Goal: Transaction & Acquisition: Purchase product/service

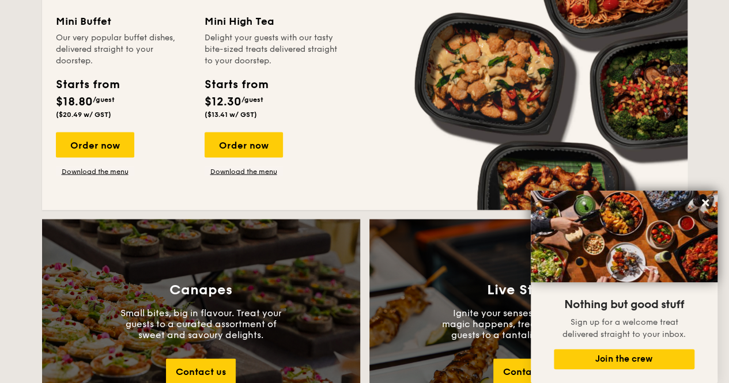
scroll to position [1061, 0]
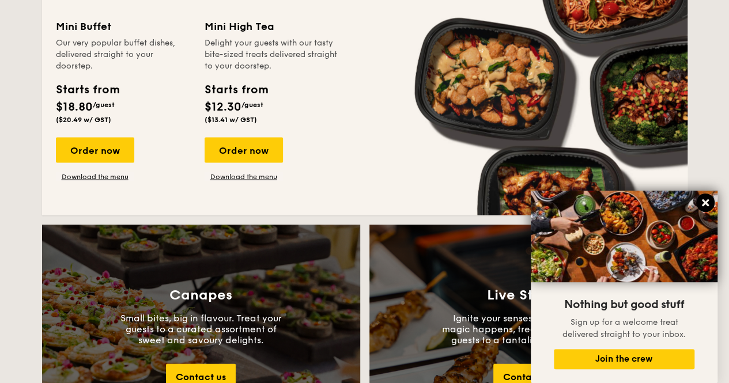
click at [705, 203] on icon at bounding box center [705, 202] width 7 height 7
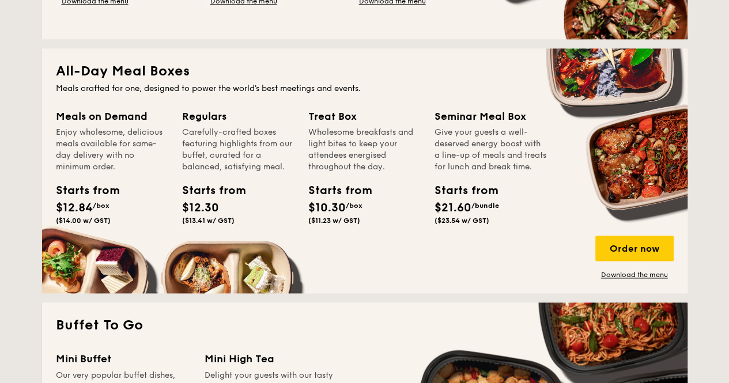
scroll to position [729, 0]
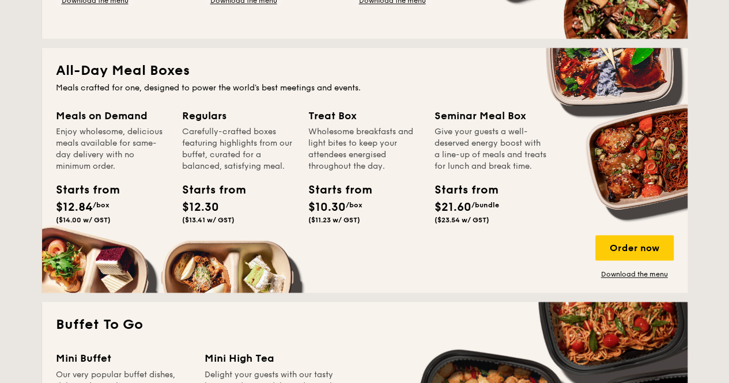
click at [476, 121] on div "Seminar Meal Box" at bounding box center [490, 116] width 112 height 16
click at [511, 162] on div "Give your guests a well-deserved energy boost with a line-up of meals and treat…" at bounding box center [490, 149] width 112 height 46
click at [616, 246] on div "Order now" at bounding box center [634, 247] width 78 height 25
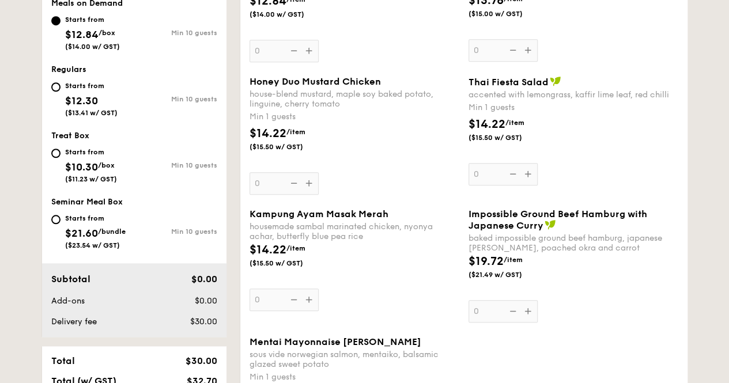
scroll to position [453, 0]
click at [60, 221] on div "Starts from $21.60 /bundle ($23.54 w/ GST)" at bounding box center [92, 230] width 83 height 38
click at [60, 221] on input "Starts from $21.60 /bundle ($23.54 w/ GST) Min 10 guests" at bounding box center [55, 219] width 9 height 9
radio input "true"
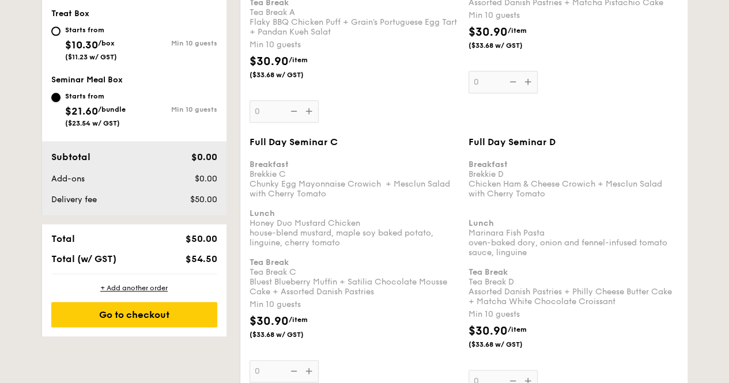
scroll to position [576, 0]
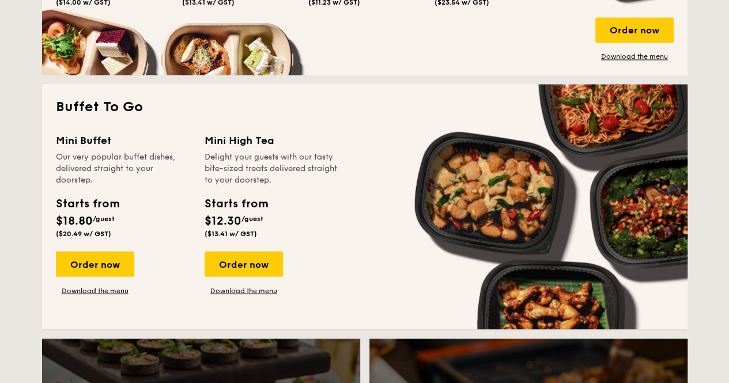
scroll to position [947, 0]
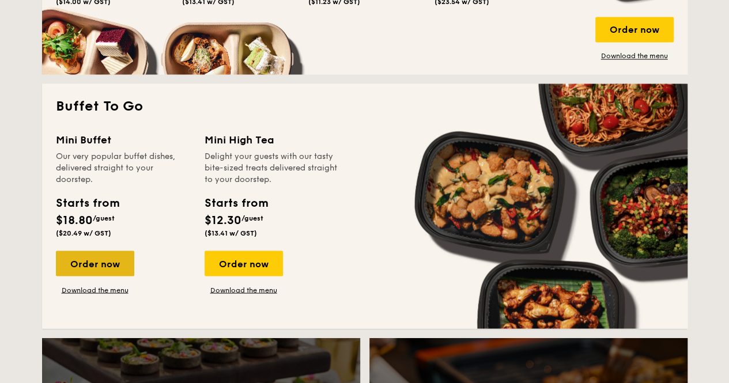
click at [91, 272] on div "Order now" at bounding box center [95, 263] width 78 height 25
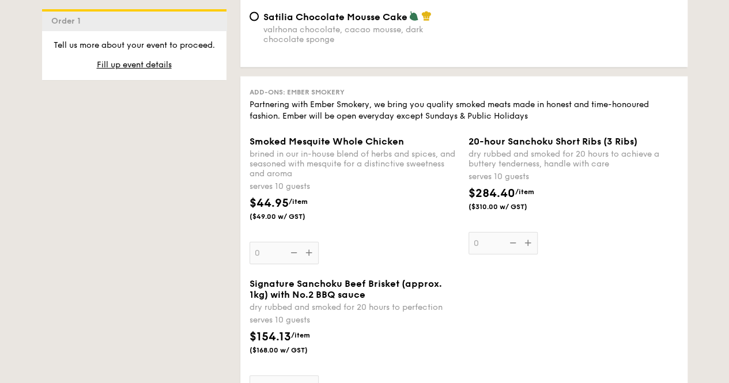
scroll to position [1131, 0]
